Goal: Task Accomplishment & Management: Use online tool/utility

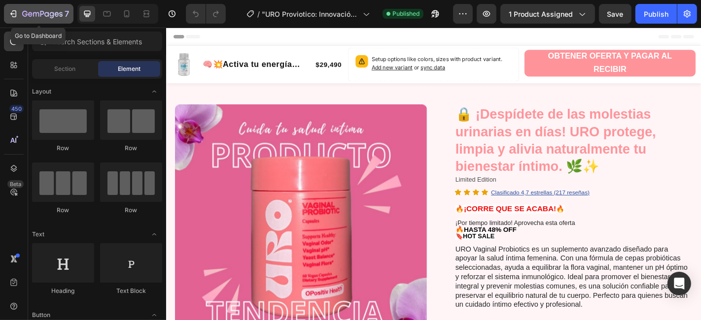
click at [12, 14] on icon "button" at bounding box center [13, 14] width 10 height 10
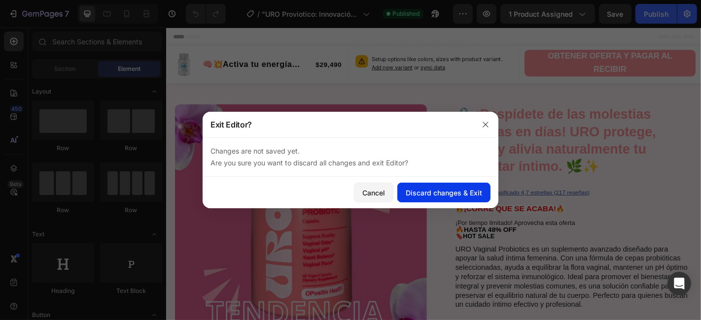
click at [442, 193] on div "Discard changes & Exit" at bounding box center [444, 193] width 76 height 10
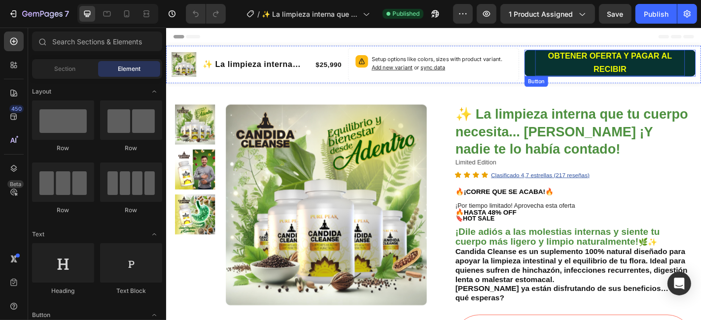
click at [574, 71] on p "OBTENER OFERTA Y PAGAR AL RECIBIR" at bounding box center [657, 67] width 166 height 30
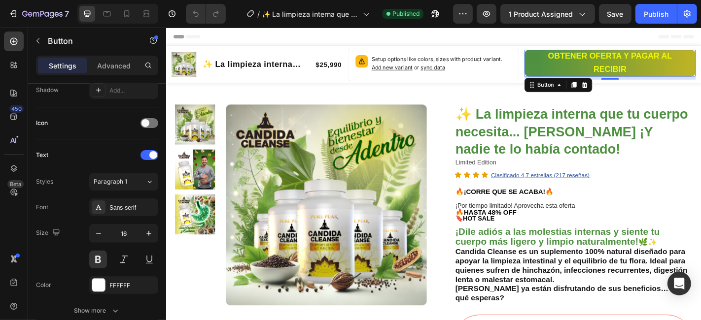
scroll to position [440, 0]
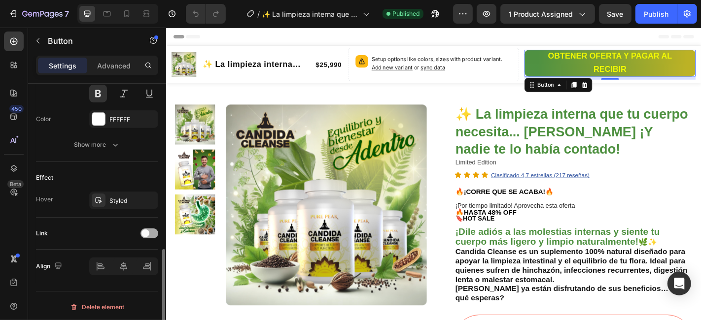
click at [148, 232] on span at bounding box center [145, 234] width 8 height 8
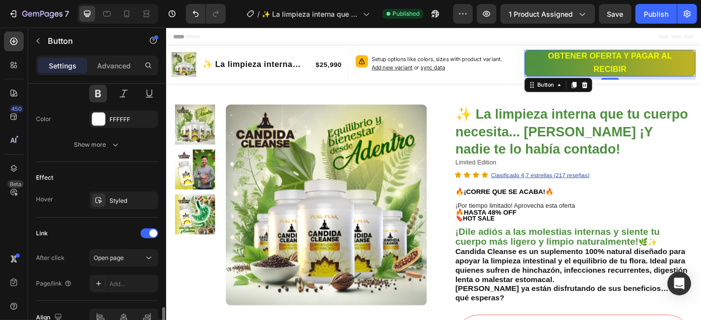
scroll to position [491, 0]
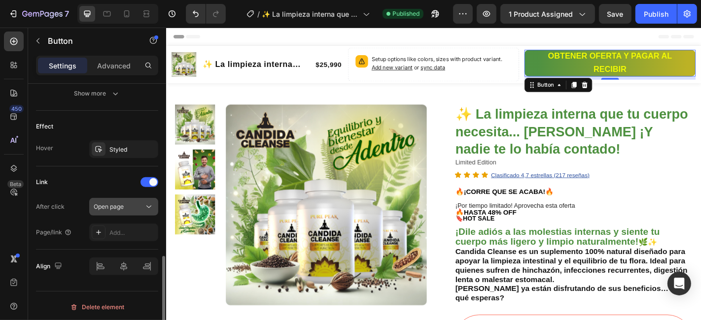
click at [150, 208] on icon at bounding box center [149, 207] width 10 height 10
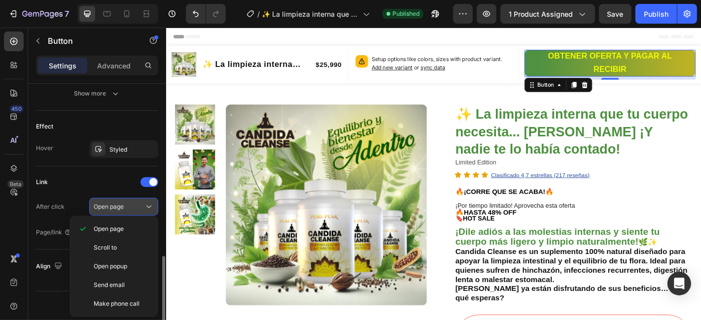
click at [150, 208] on icon at bounding box center [149, 207] width 10 height 10
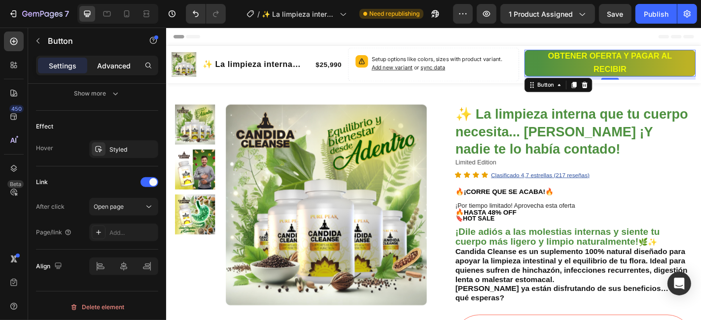
click at [120, 56] on div "Settings Advanced" at bounding box center [97, 66] width 122 height 20
click at [119, 63] on p "Advanced" at bounding box center [114, 66] width 34 height 10
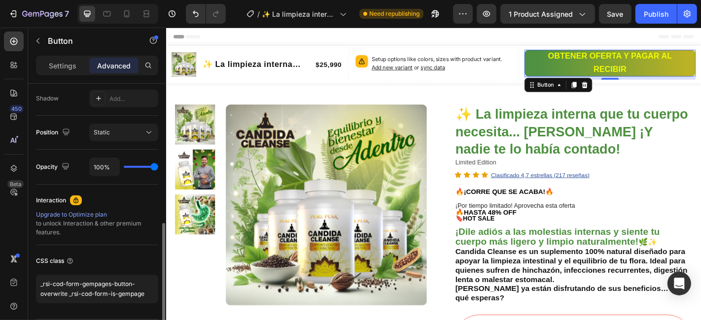
scroll to position [357, 0]
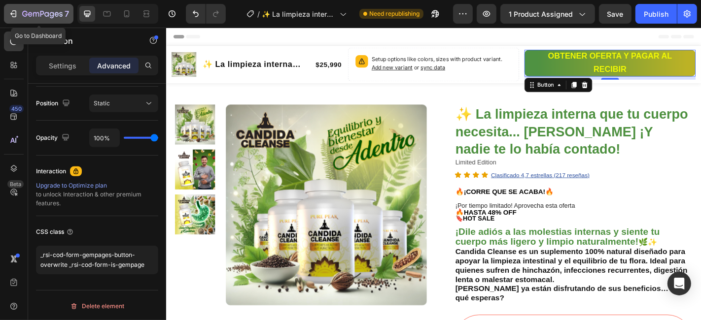
click at [36, 20] on button "7" at bounding box center [38, 14] width 69 height 20
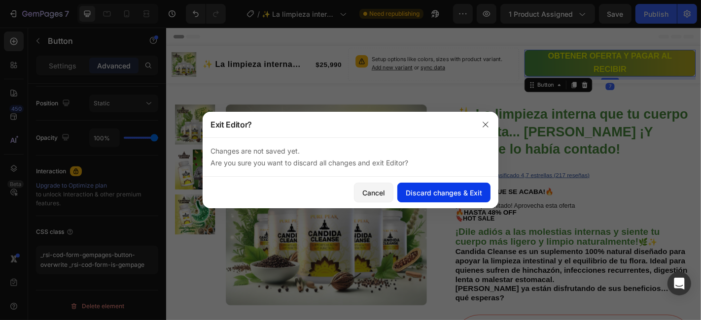
click at [442, 193] on div "Discard changes & Exit" at bounding box center [444, 193] width 76 height 10
